Goal: Task Accomplishment & Management: Manage account settings

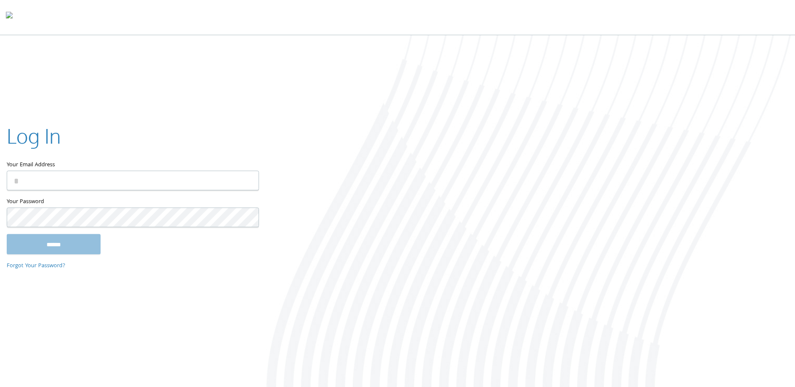
type input "**********"
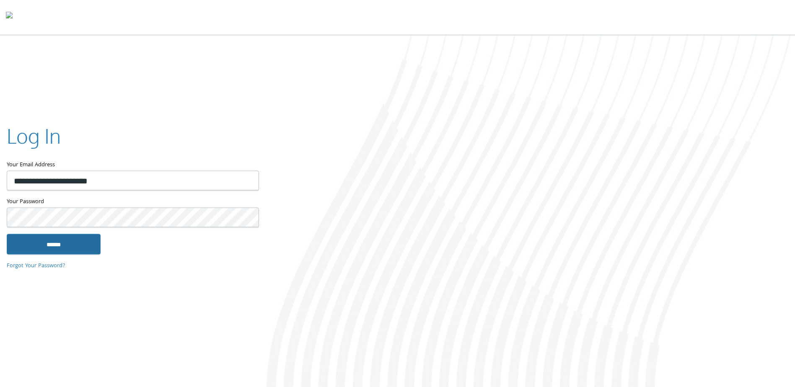
click at [76, 241] on input "******" at bounding box center [54, 244] width 94 height 20
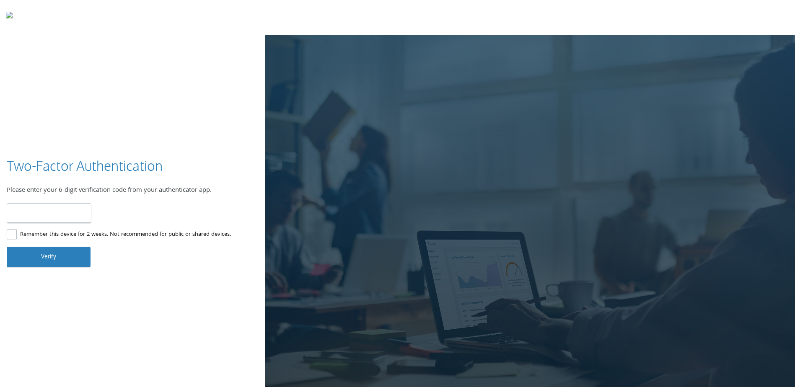
click at [60, 215] on input "number" at bounding box center [49, 213] width 85 height 20
type input "******"
